Goal: Navigation & Orientation: Understand site structure

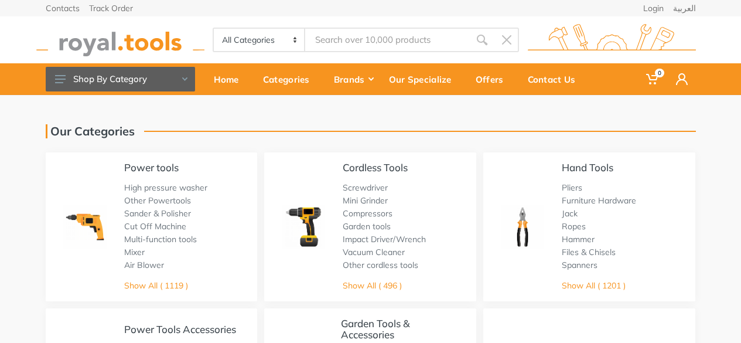
drag, startPoint x: 0, startPoint y: 0, endPoint x: 195, endPoint y: 164, distance: 254.2
click at [195, 164] on div "Power tools" at bounding box center [165, 167] width 83 height 11
drag, startPoint x: 185, startPoint y: 165, endPoint x: 123, endPoint y: 172, distance: 62.5
click at [123, 172] on div "Power tools High pressure washer Other Powertools Sander & Polisher Cut Off Mac…" at bounding box center [152, 226] width 212 height 149
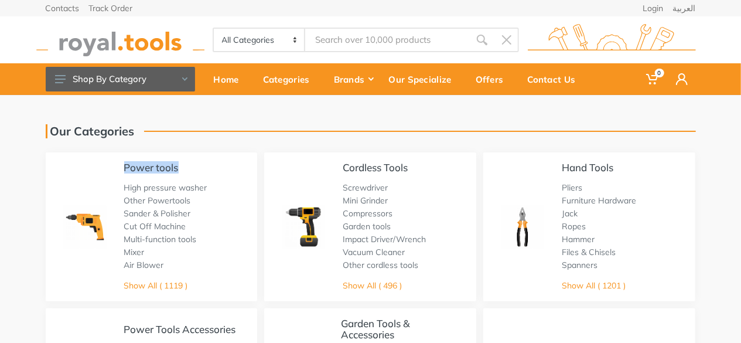
copy link "Power tools"
drag, startPoint x: 421, startPoint y: 169, endPoint x: 343, endPoint y: 171, distance: 78.0
click at [343, 171] on div "Cordless Tools" at bounding box center [384, 167] width 83 height 11
copy link "Cordless Tools"
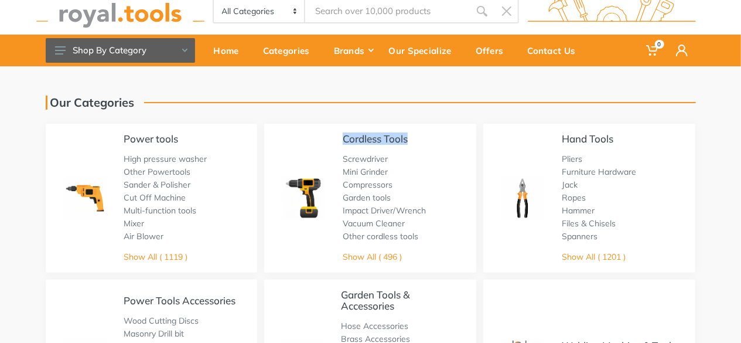
scroll to position [32, 0]
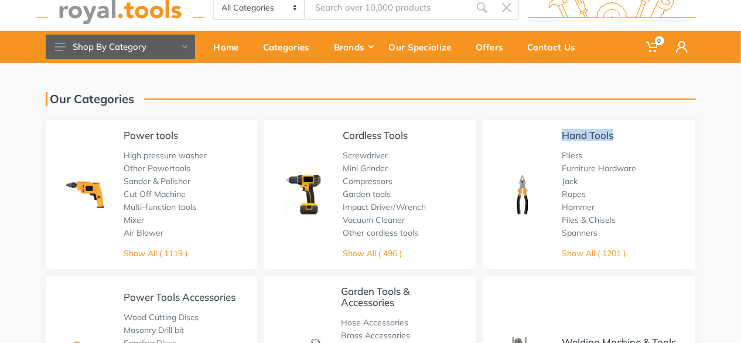
drag, startPoint x: 621, startPoint y: 135, endPoint x: 556, endPoint y: 138, distance: 64.5
click at [556, 138] on div "Hand Tools Pliers Furniture Hardware Jack Ropes Hammer Files & Chisels Spanners…" at bounding box center [590, 194] width 212 height 149
copy link "Hand Tools"
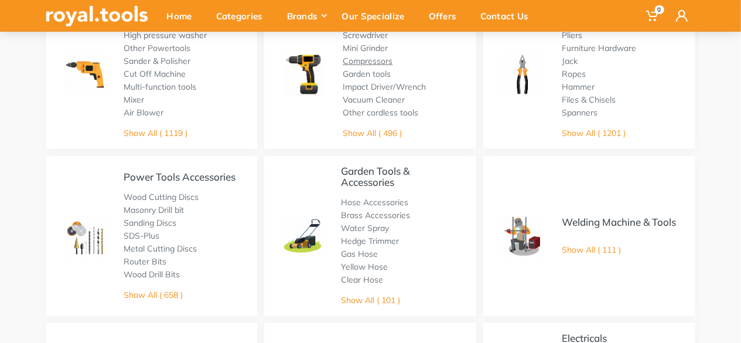
scroll to position [157, 0]
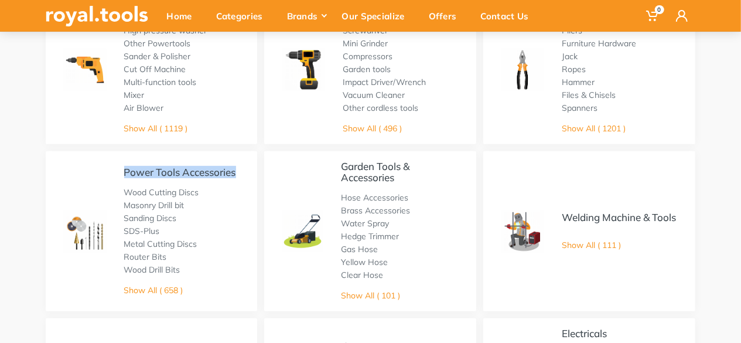
drag, startPoint x: 247, startPoint y: 169, endPoint x: 122, endPoint y: 174, distance: 124.9
click at [122, 174] on div "Power Tools Accessories Wood Cutting Discs Masonry Drill bit Sanding Discs SDS-…" at bounding box center [152, 231] width 212 height 160
copy link "Power Tools Accessories"
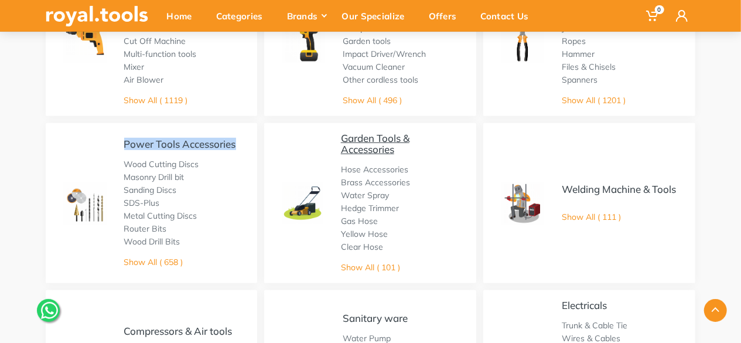
scroll to position [187, 0]
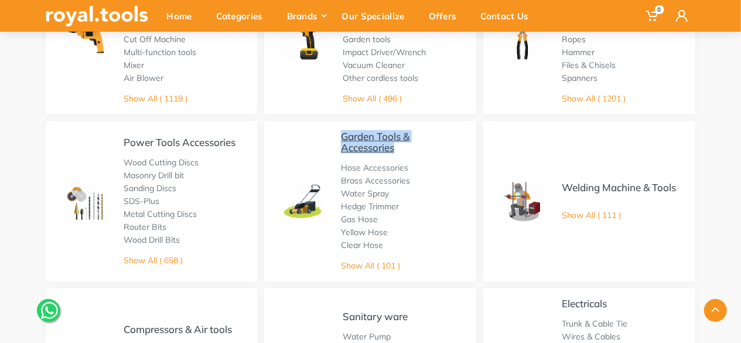
drag, startPoint x: 403, startPoint y: 152, endPoint x: 342, endPoint y: 137, distance: 62.3
click at [342, 137] on div "Garden Tools & Accessories" at bounding box center [400, 142] width 118 height 22
copy link "Garden Tools & Accessories"
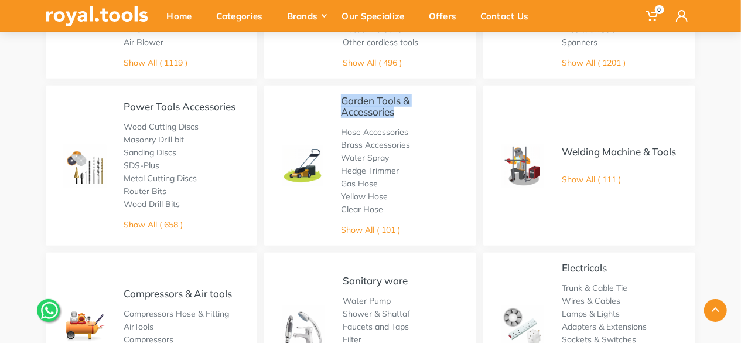
scroll to position [228, 0]
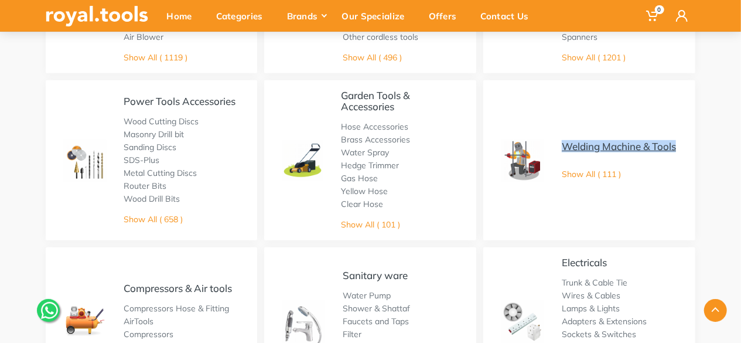
drag, startPoint x: 590, startPoint y: 150, endPoint x: 563, endPoint y: 143, distance: 28.4
click at [563, 143] on div "Welding Machine & Tools" at bounding box center [619, 146] width 114 height 11
copy link "Welding Machine & Tools"
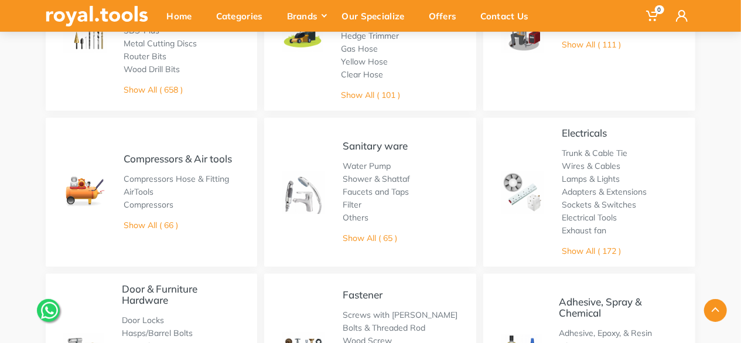
scroll to position [358, 0]
drag, startPoint x: 244, startPoint y: 158, endPoint x: 125, endPoint y: 160, distance: 118.4
click at [125, 160] on div "Compressors & Air tools Compressors Hose & Fitting AirTools Compressors Show Al…" at bounding box center [152, 191] width 212 height 149
copy link "Compressors & Air tools"
drag, startPoint x: 412, startPoint y: 148, endPoint x: 341, endPoint y: 149, distance: 70.9
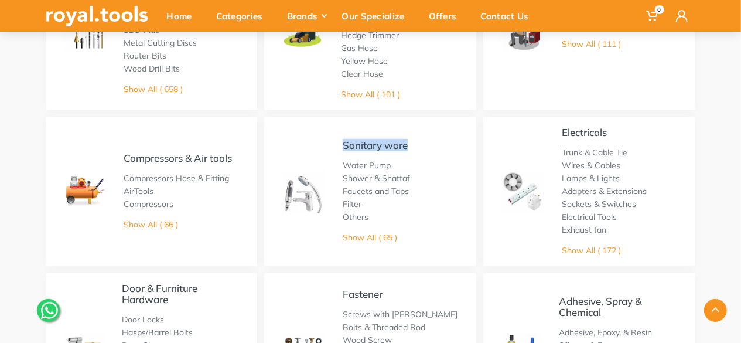
click at [341, 149] on div "Sanitary ware Water Pump Shower & Shattaf Faucets and Taps Filter Others Show A…" at bounding box center [370, 191] width 212 height 149
copy link "Sanitary ware"
drag, startPoint x: 615, startPoint y: 138, endPoint x: 543, endPoint y: 128, distance: 73.3
click at [543, 128] on div "Electricals Trunk & Cable Tie Wires & Cables Lamps & Lights Adapters & Extensio…" at bounding box center [590, 191] width 212 height 149
copy link "Electricals"
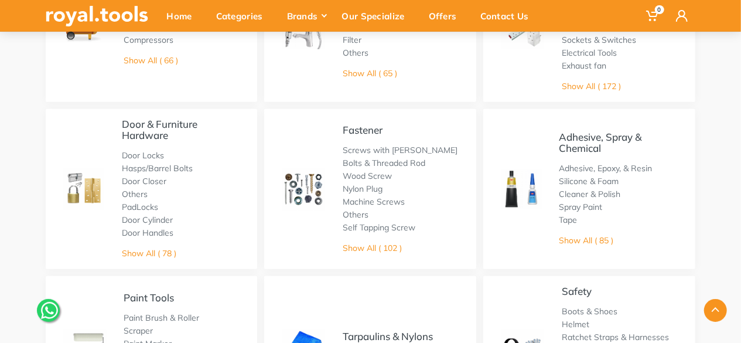
scroll to position [523, 0]
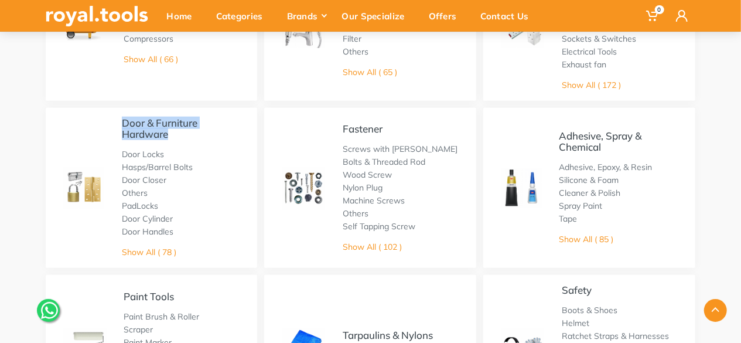
drag, startPoint x: 171, startPoint y: 139, endPoint x: 120, endPoint y: 124, distance: 53.8
click at [120, 124] on div "Door & Furniture Hardware Door Locks Hasps/Barrel Bolts Door Closer Others PadL…" at bounding box center [152, 188] width 212 height 160
copy link "Door & Furniture Hardware"
drag, startPoint x: 395, startPoint y: 130, endPoint x: 343, endPoint y: 130, distance: 51.6
click at [343, 130] on div "Fastener" at bounding box center [400, 128] width 115 height 11
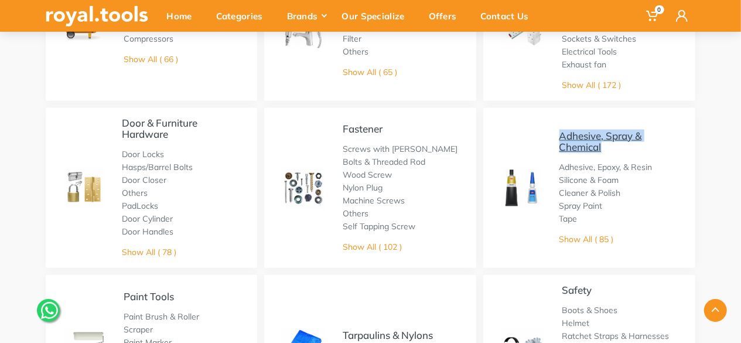
drag, startPoint x: 608, startPoint y: 147, endPoint x: 560, endPoint y: 135, distance: 49.5
click at [560, 135] on div "Adhesive, Spray & Chemical" at bounding box center [619, 141] width 119 height 22
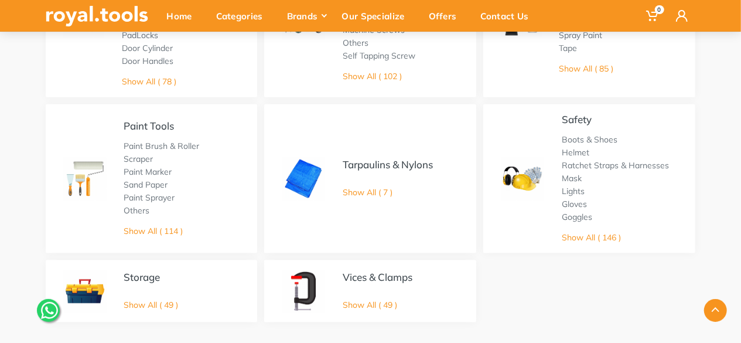
scroll to position [696, 0]
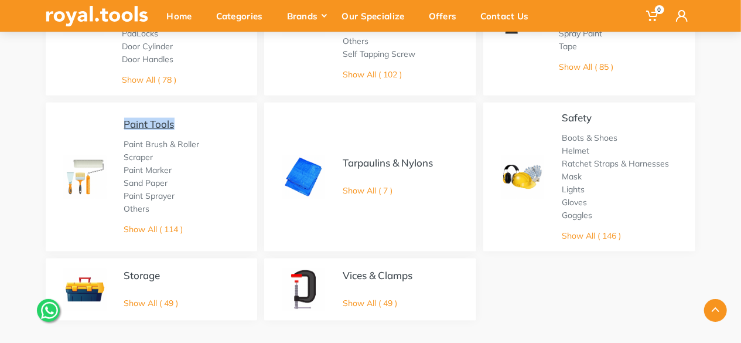
drag, startPoint x: 189, startPoint y: 125, endPoint x: 124, endPoint y: 123, distance: 64.5
click at [124, 123] on div "Paint Tools" at bounding box center [162, 123] width 76 height 11
drag, startPoint x: 440, startPoint y: 162, endPoint x: 330, endPoint y: 164, distance: 109.6
click at [330, 164] on div "Tarpaulins & Nylons Show All ( 7 )" at bounding box center [370, 177] width 212 height 149
click at [449, 149] on div "Tarpaulins & Nylons Show All ( 7 )" at bounding box center [370, 177] width 212 height 149
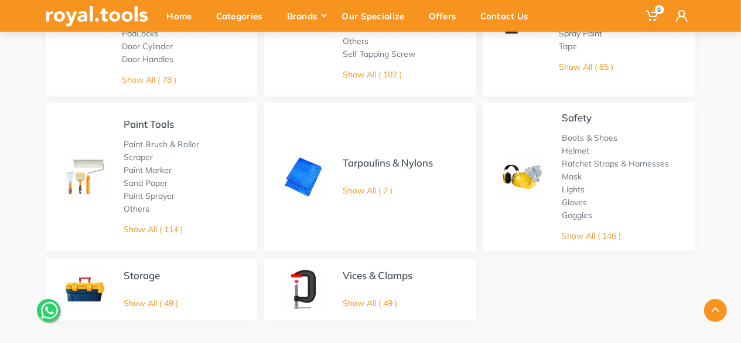
scroll to position [706, 0]
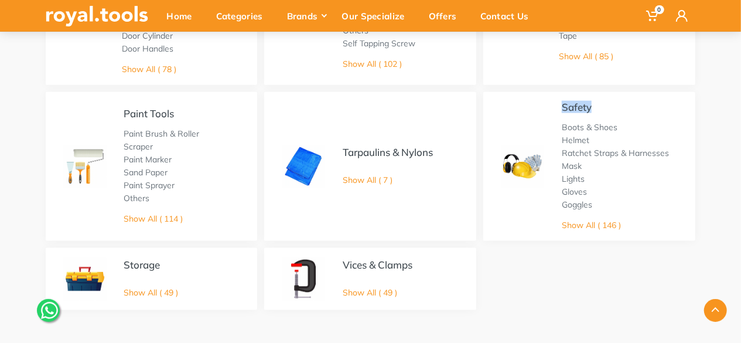
drag, startPoint x: 597, startPoint y: 106, endPoint x: 557, endPoint y: 110, distance: 40.0
click at [557, 110] on div "Safety Boots & Shoes Helmet Ratchet Straps & Harnesses Mask Lights Gloves Goggl…" at bounding box center [590, 166] width 212 height 149
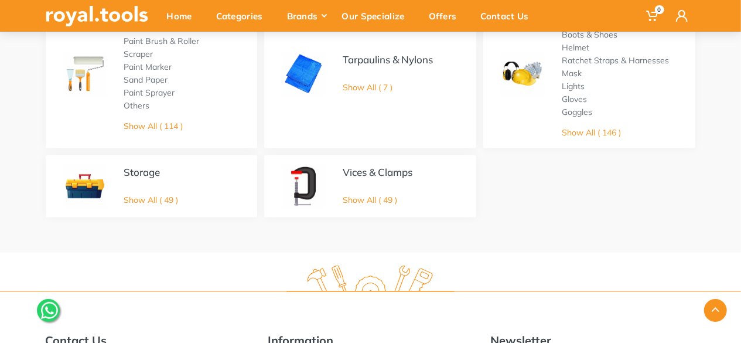
scroll to position [805, 0]
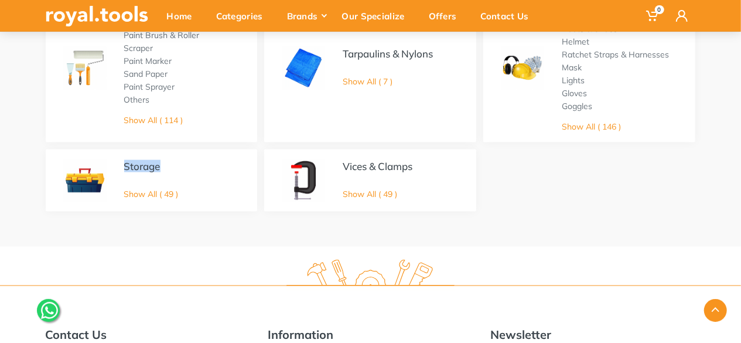
drag, startPoint x: 181, startPoint y: 161, endPoint x: 115, endPoint y: 165, distance: 66.3
click at [115, 165] on div "Storage Show All ( 49 )" at bounding box center [152, 180] width 212 height 62
drag, startPoint x: 418, startPoint y: 169, endPoint x: 344, endPoint y: 169, distance: 74.4
click at [344, 169] on div "Vices & Clamps Show All ( 49 )" at bounding box center [370, 180] width 212 height 62
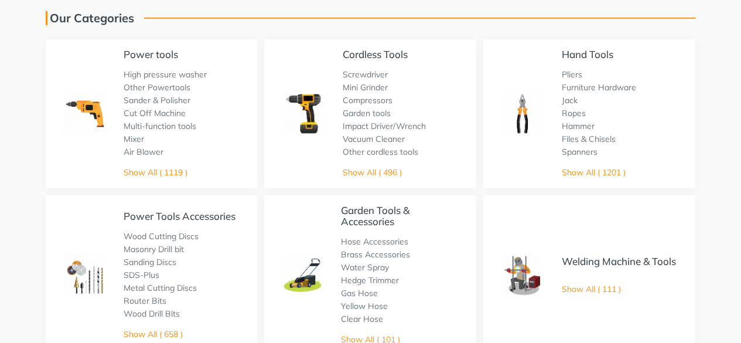
scroll to position [0, 0]
